Goal: Navigation & Orientation: Find specific page/section

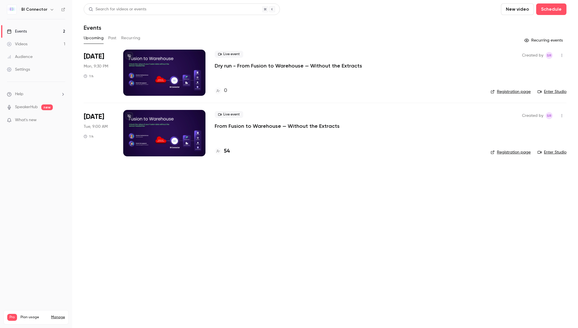
click at [160, 120] on div at bounding box center [164, 133] width 82 height 46
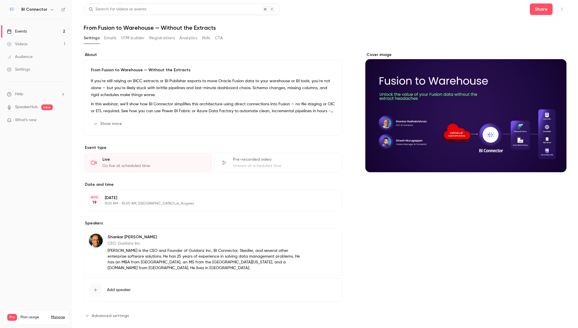
click at [208, 38] on button "Polls" at bounding box center [206, 37] width 8 height 9
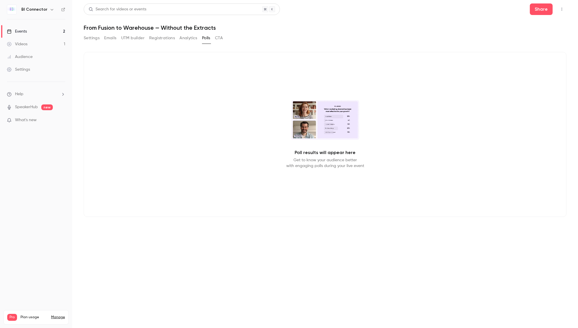
click at [87, 40] on button "Settings" at bounding box center [92, 37] width 16 height 9
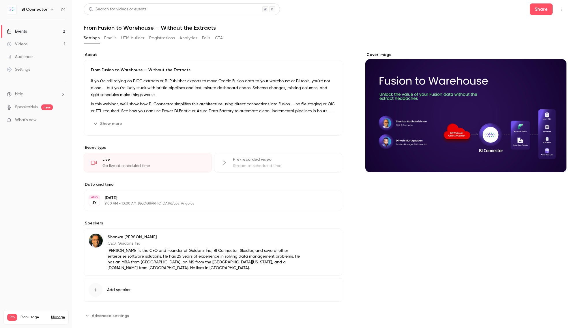
click at [204, 38] on button "Polls" at bounding box center [206, 37] width 8 height 9
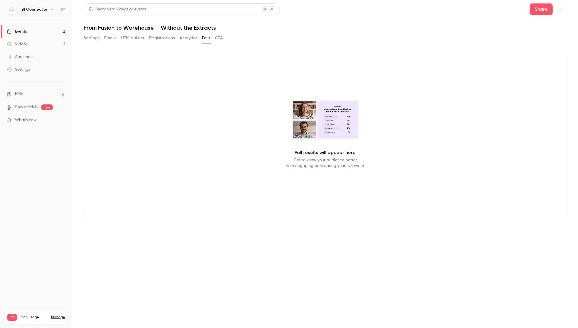
click at [320, 116] on video at bounding box center [325, 120] width 68 height 40
click at [332, 140] on div "Poll results will appear here Get to know your audience better with engaging po…" at bounding box center [325, 134] width 483 height 165
click at [91, 38] on button "Settings" at bounding box center [92, 37] width 16 height 9
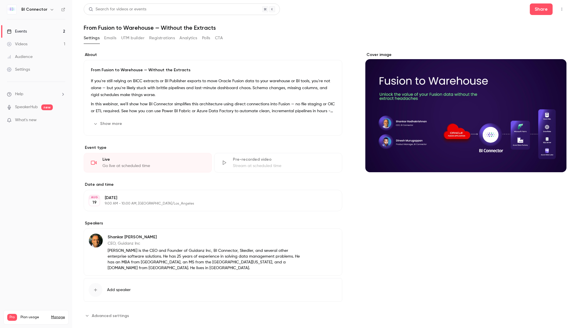
click at [25, 30] on div "Events" at bounding box center [17, 32] width 20 height 6
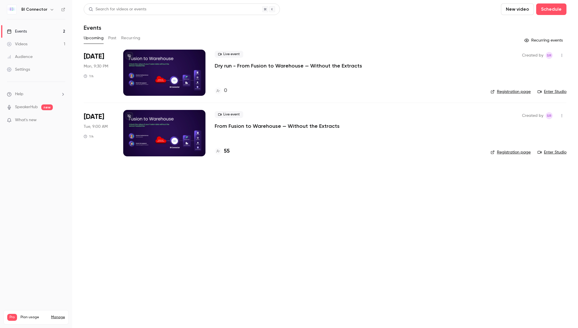
click at [502, 92] on link "Enter Studio" at bounding box center [552, 92] width 29 height 6
click at [502, 91] on link "Enter Studio" at bounding box center [552, 92] width 29 height 6
click at [502, 54] on icon "button" at bounding box center [562, 55] width 1 height 3
click at [400, 78] on div at bounding box center [289, 164] width 578 height 328
click at [161, 67] on div at bounding box center [164, 73] width 82 height 46
